Goal: Navigation & Orientation: Find specific page/section

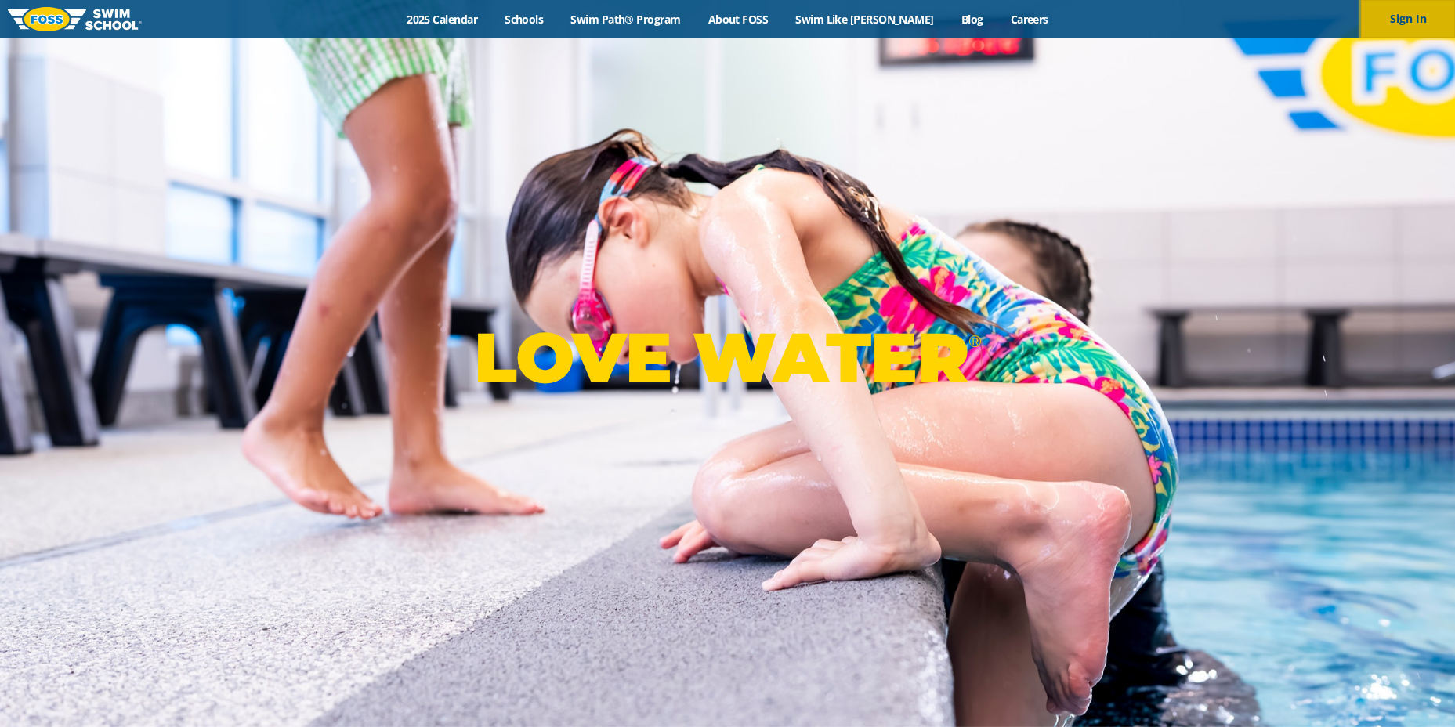
click at [1410, 14] on button "Sign In" at bounding box center [1408, 19] width 94 height 38
click at [1387, 14] on button "Sign In" at bounding box center [1408, 19] width 94 height 38
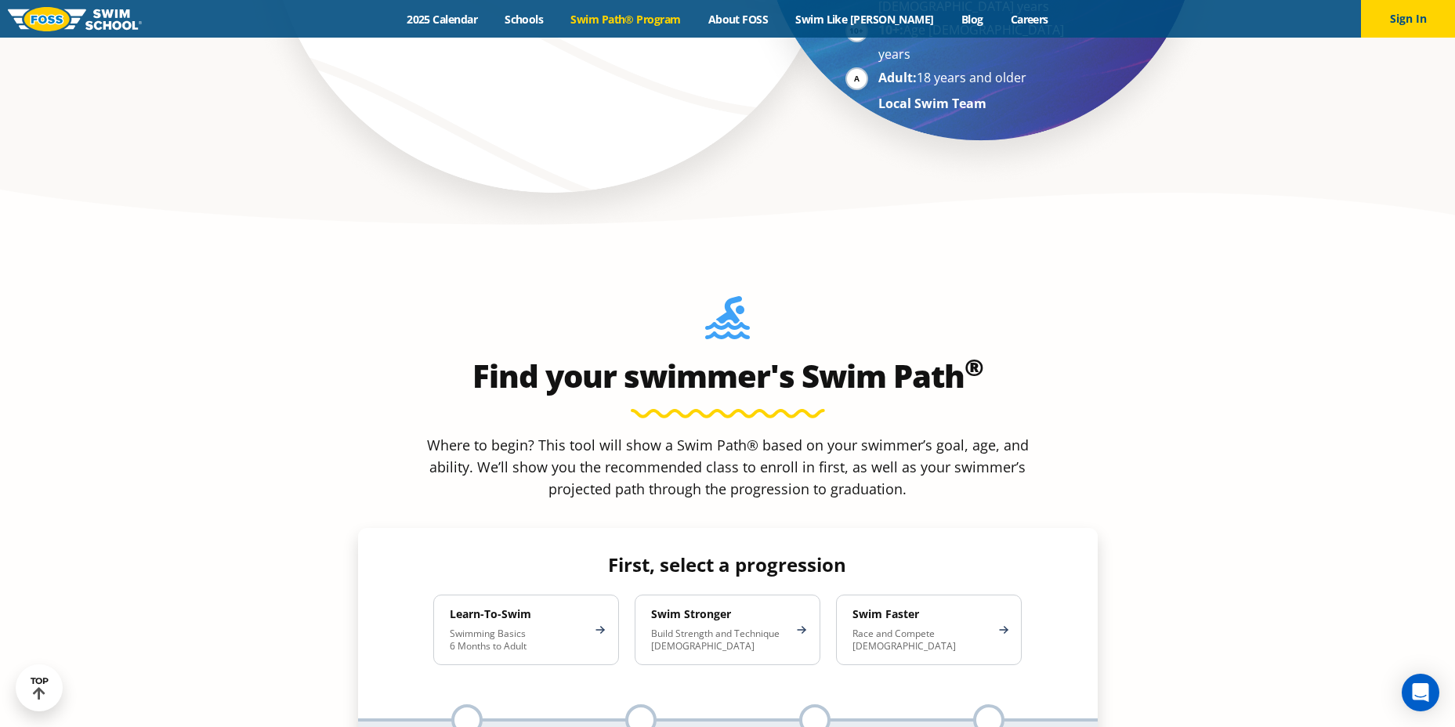
scroll to position [759, 0]
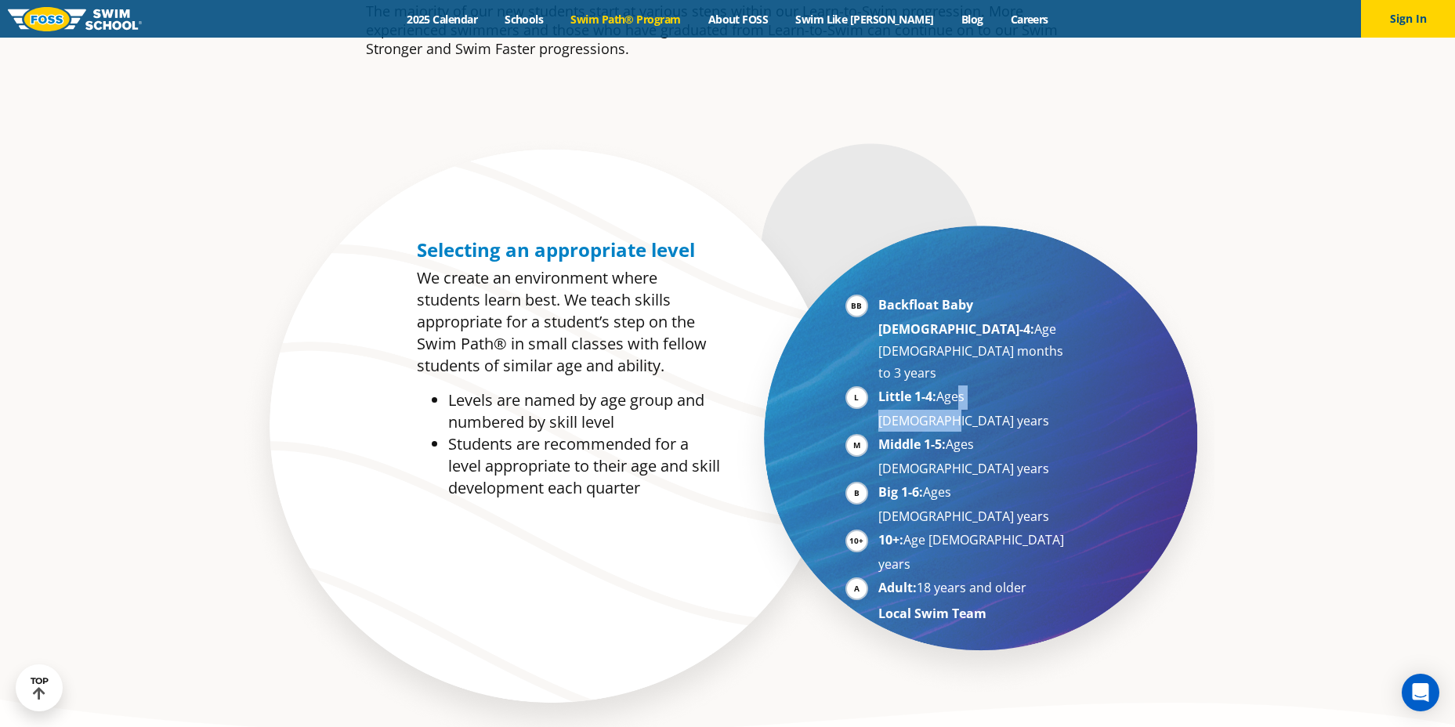
drag, startPoint x: 986, startPoint y: 349, endPoint x: 1045, endPoint y: 348, distance: 59.6
click at [1045, 385] on li "Little 1-4: Ages [DEMOGRAPHIC_DATA] years" at bounding box center [974, 408] width 192 height 46
drag, startPoint x: 1045, startPoint y: 348, endPoint x: 1235, endPoint y: 371, distance: 191.8
click at [1235, 371] on section "Selecting an appropriate level We create an environment where students learn be…" at bounding box center [727, 442] width 1455 height 618
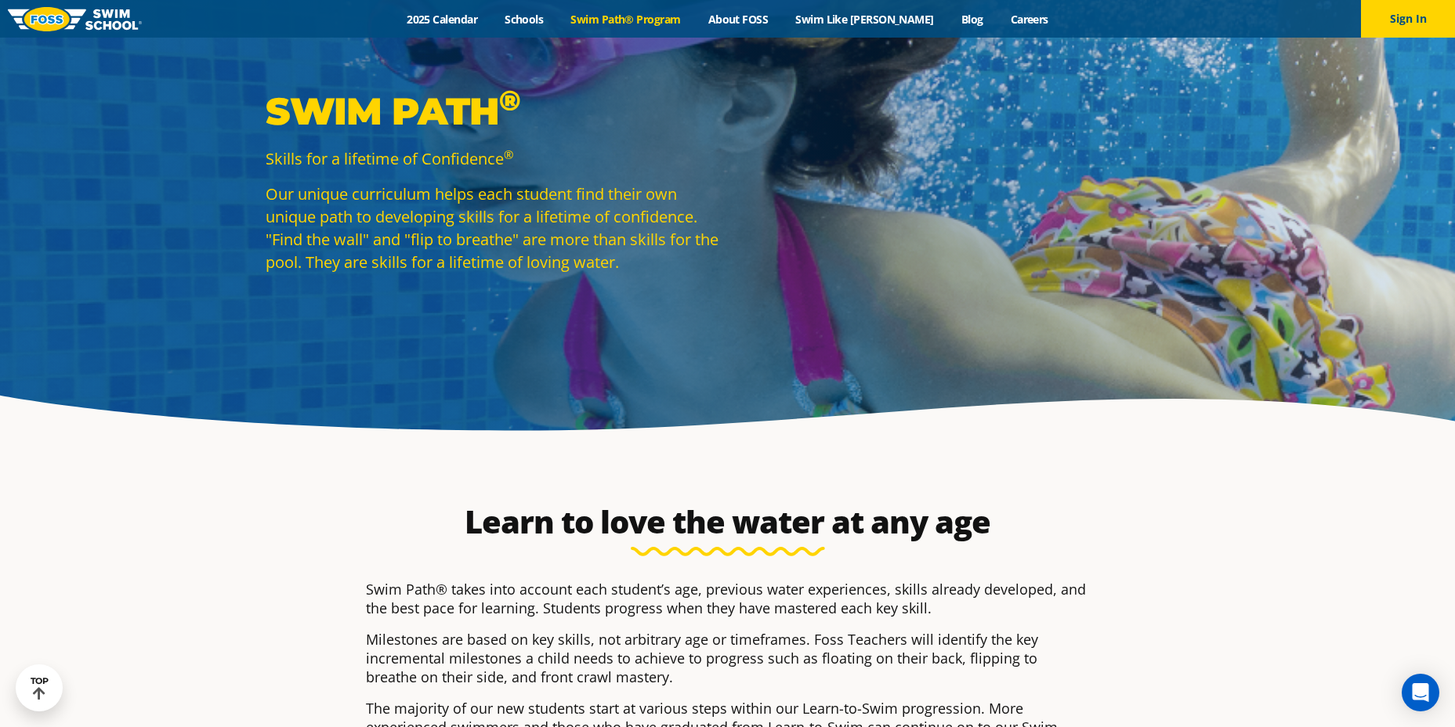
scroll to position [0, 0]
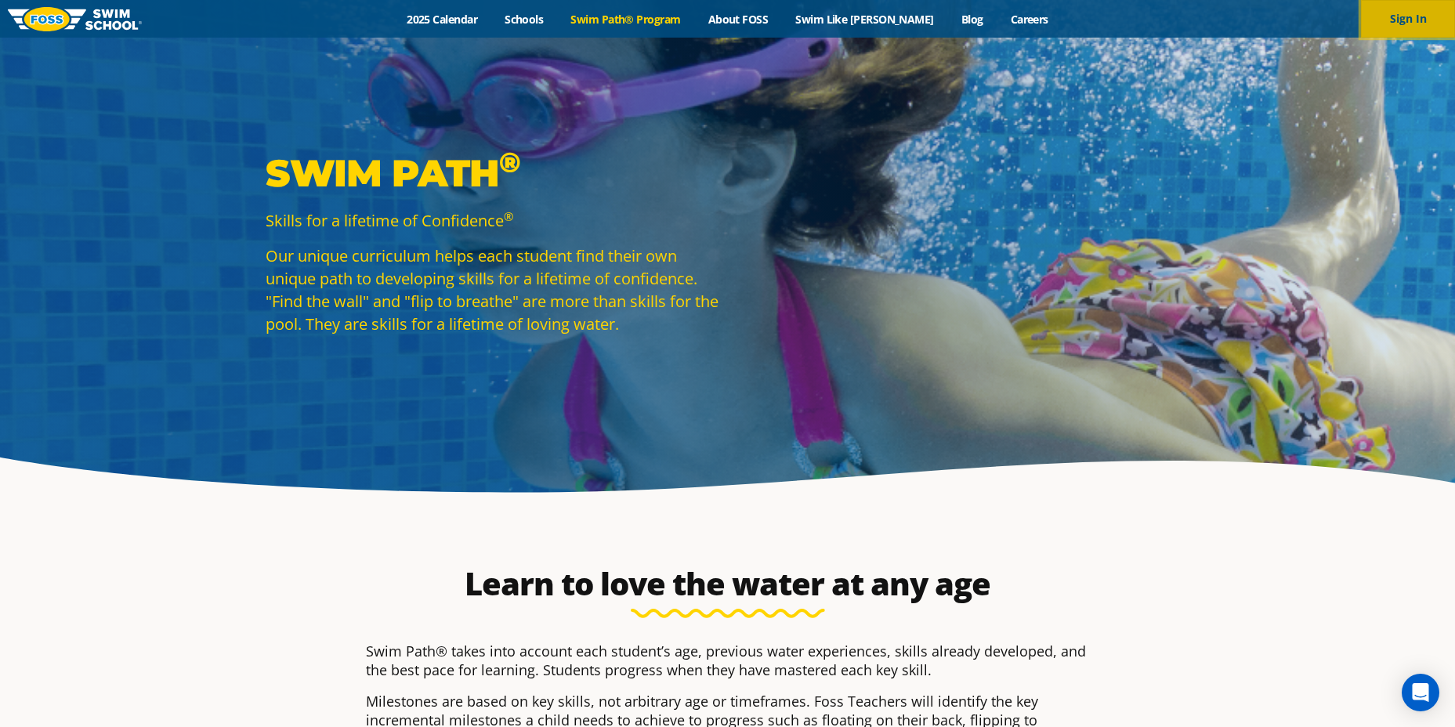
click at [1393, 10] on button "Sign In" at bounding box center [1408, 19] width 94 height 38
